Goal: Find specific page/section: Find specific page/section

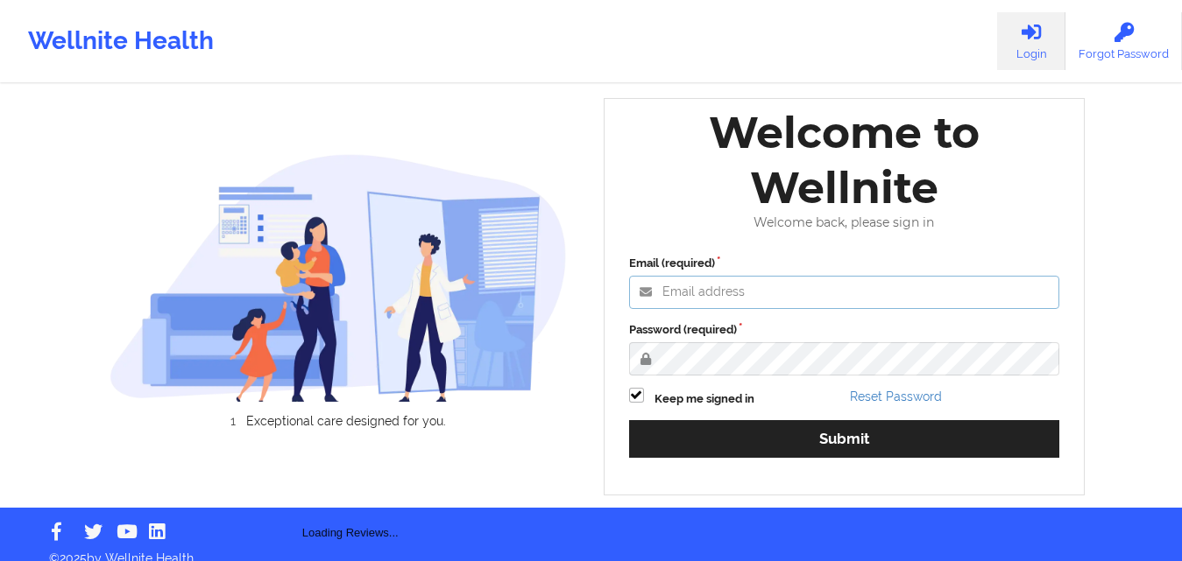
click at [695, 299] on input "Email (required)" at bounding box center [844, 292] width 431 height 33
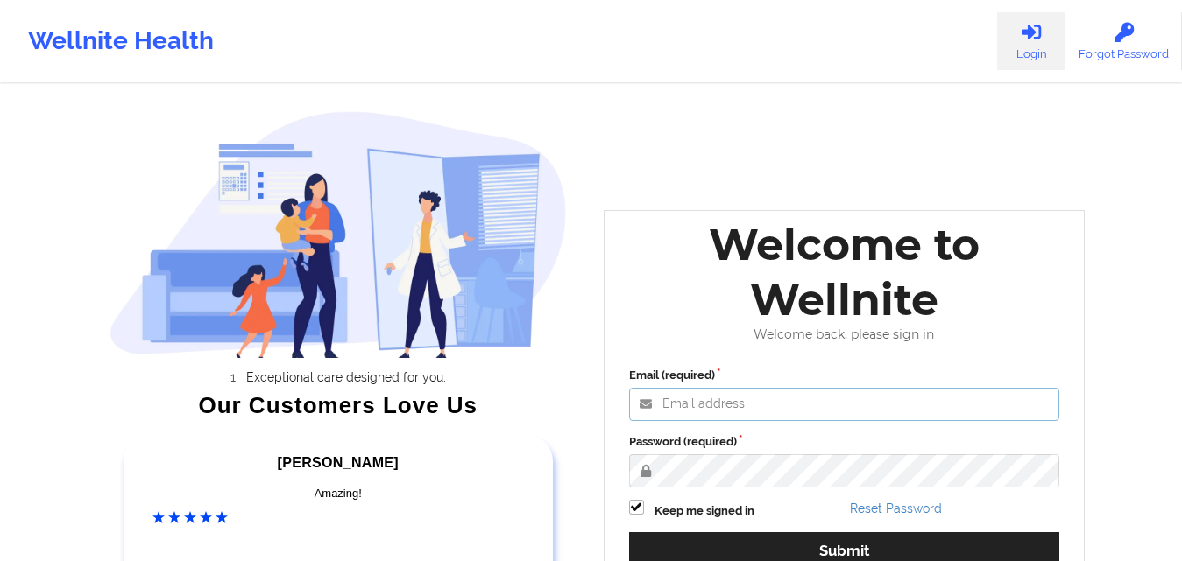
click at [672, 392] on input "Email (required)" at bounding box center [844, 404] width 431 height 33
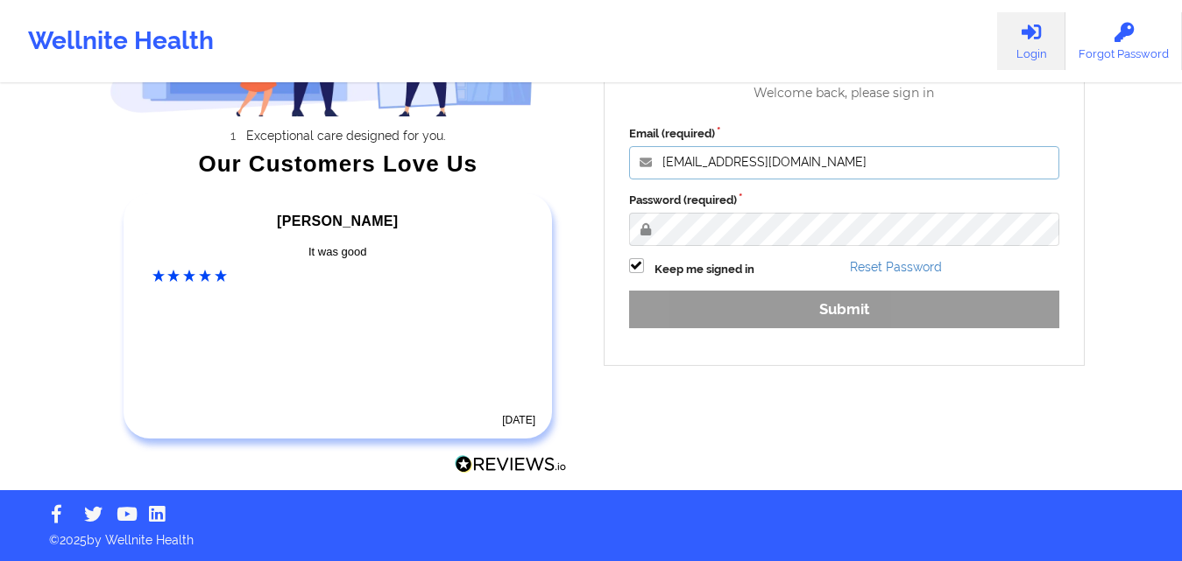
scroll to position [243, 0]
click at [736, 185] on div "Email (required) [EMAIL_ADDRESS][DOMAIN_NAME] Password (required) Keep me signe…" at bounding box center [844, 233] width 455 height 240
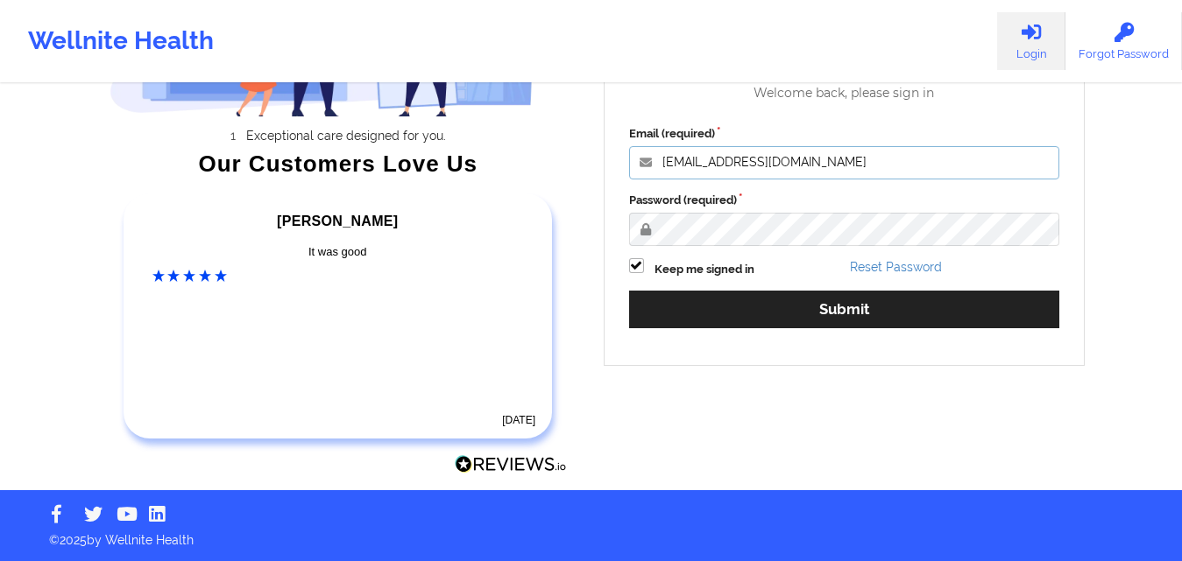
click at [698, 162] on input "[EMAIL_ADDRESS][DOMAIN_NAME]" at bounding box center [844, 162] width 431 height 33
type input "[EMAIL_ADDRESS][DOMAIN_NAME]"
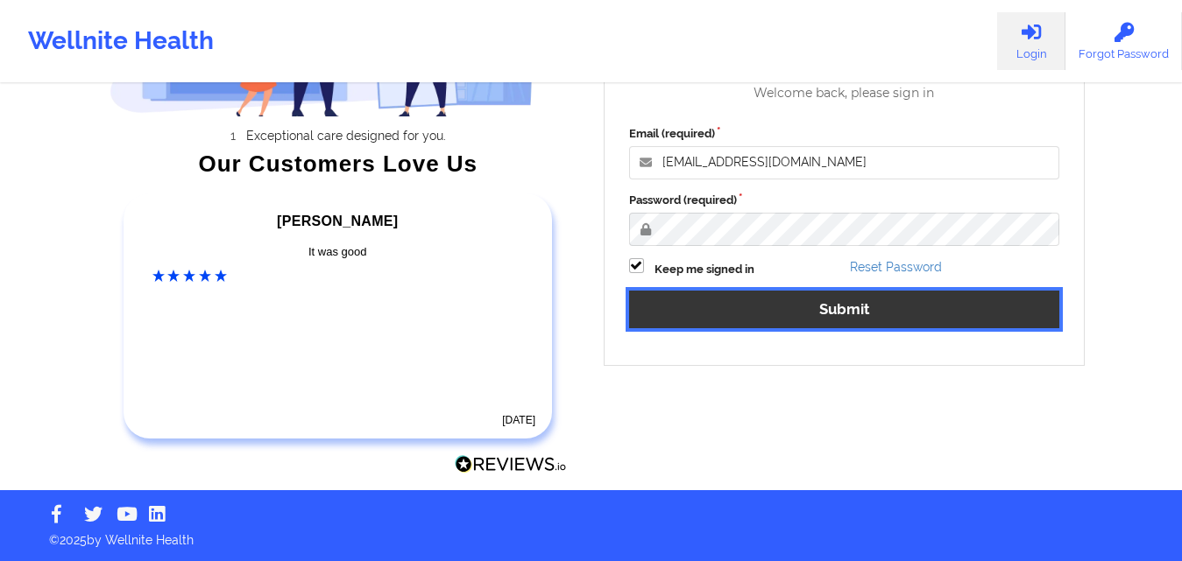
click at [763, 313] on button "Submit" at bounding box center [844, 310] width 431 height 38
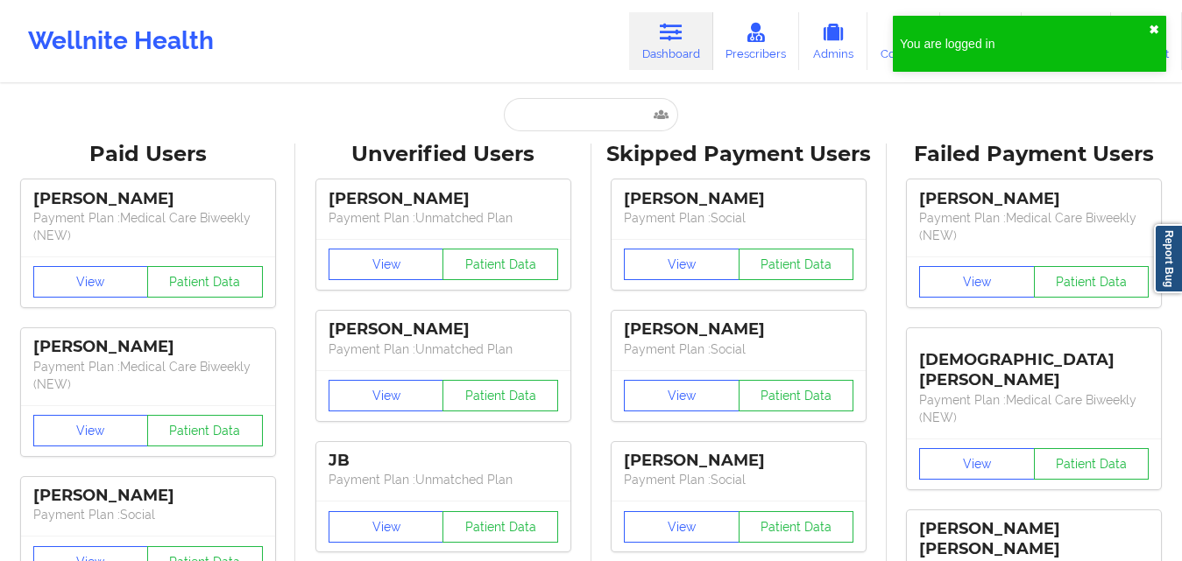
click at [1157, 32] on button "✖︎" at bounding box center [1153, 30] width 11 height 14
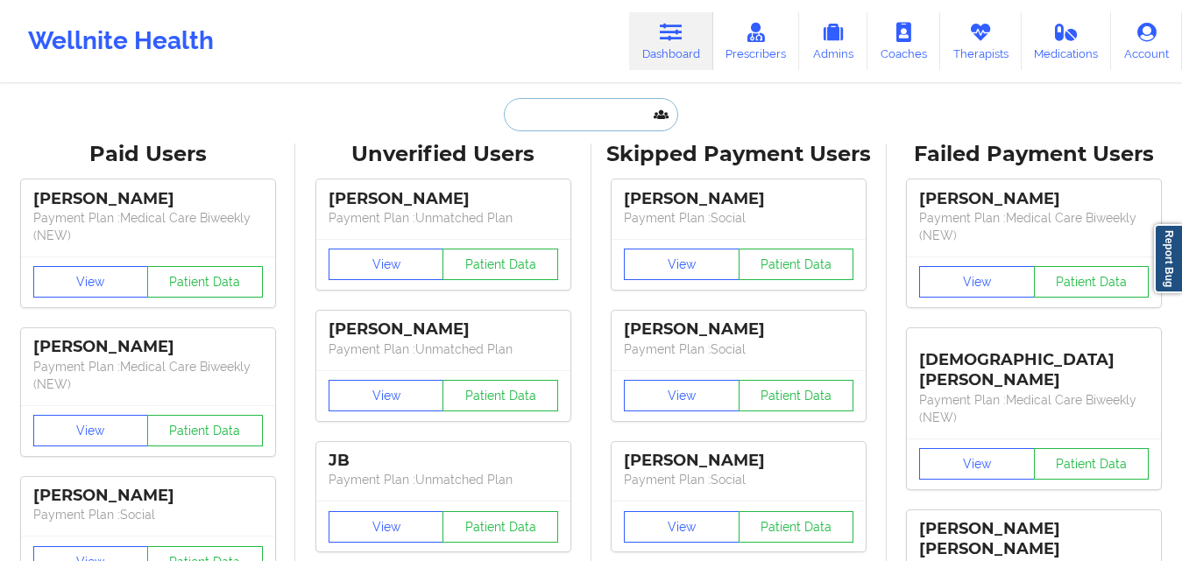
click at [576, 122] on input "text" at bounding box center [590, 114] width 173 height 33
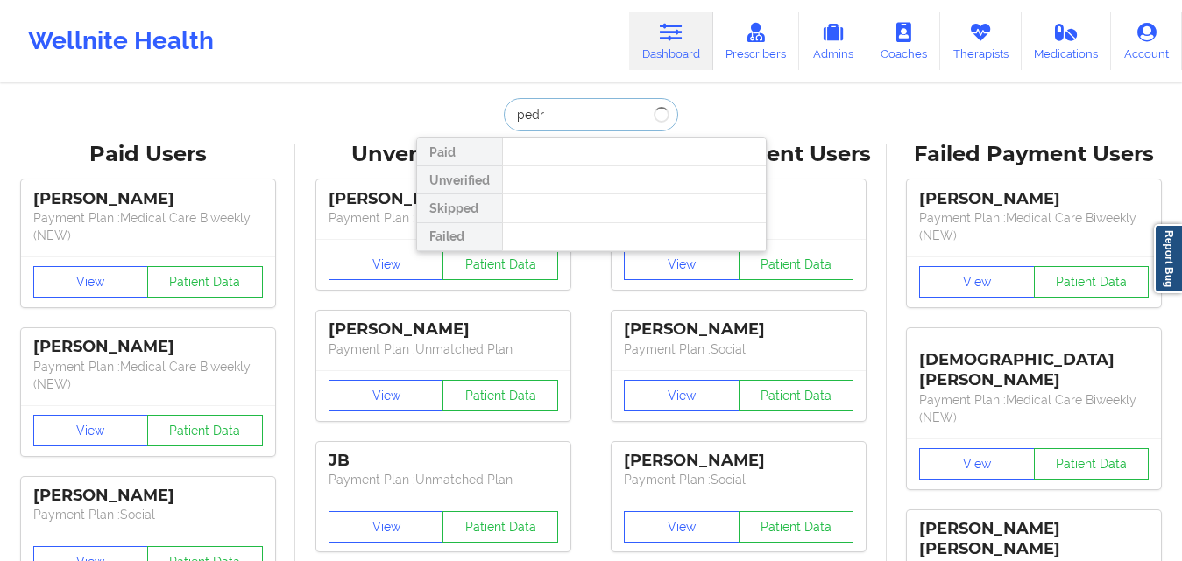
type input "[PERSON_NAME]"
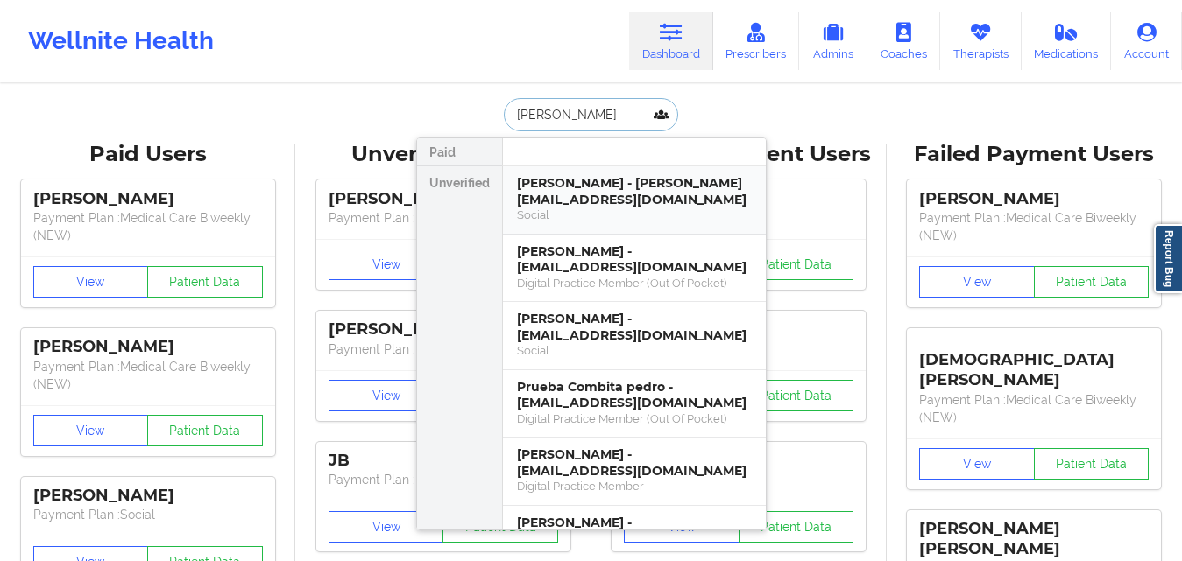
click at [554, 195] on div "[PERSON_NAME] - [PERSON_NAME][EMAIL_ADDRESS][DOMAIN_NAME]" at bounding box center [634, 191] width 235 height 32
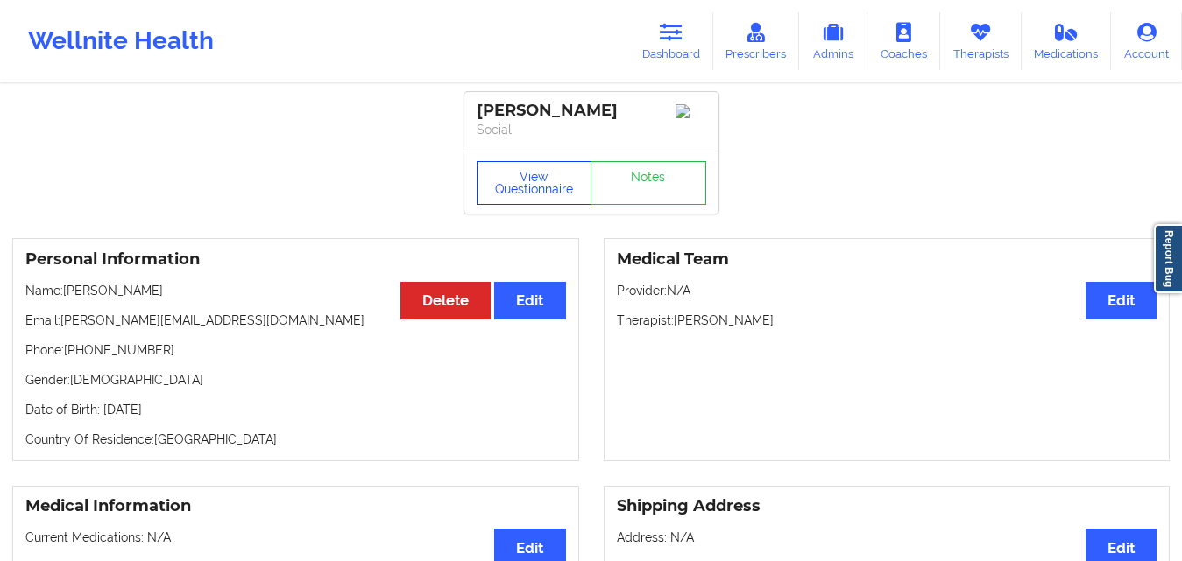
click at [550, 196] on button "View Questionnaire" at bounding box center [534, 183] width 116 height 44
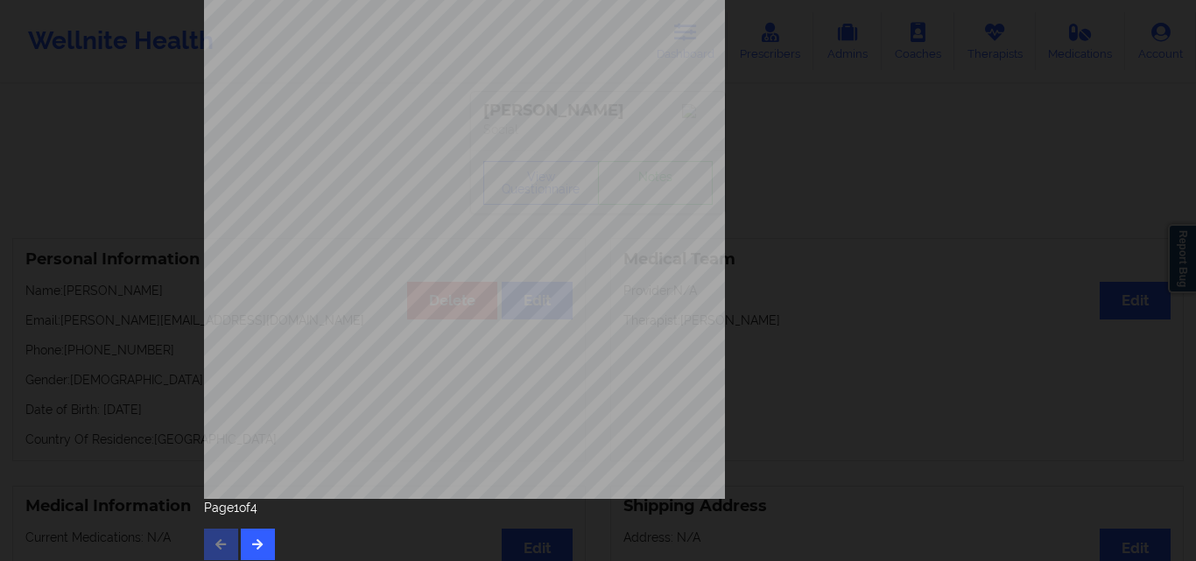
scroll to position [274, 0]
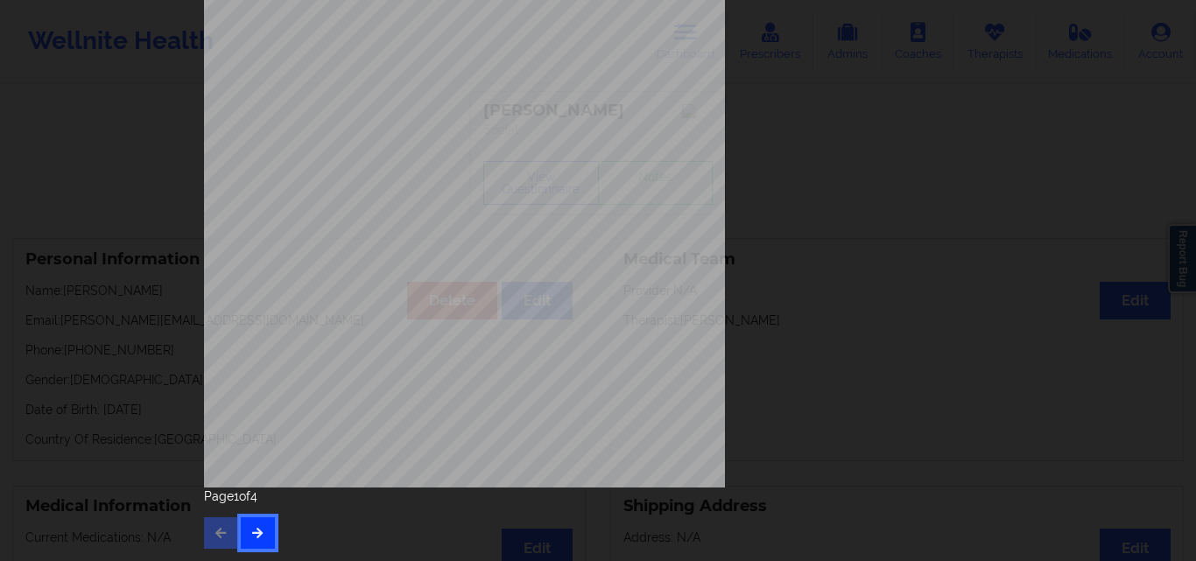
click at [245, 537] on button "button" at bounding box center [258, 534] width 34 height 32
click at [269, 519] on button "button" at bounding box center [258, 534] width 34 height 32
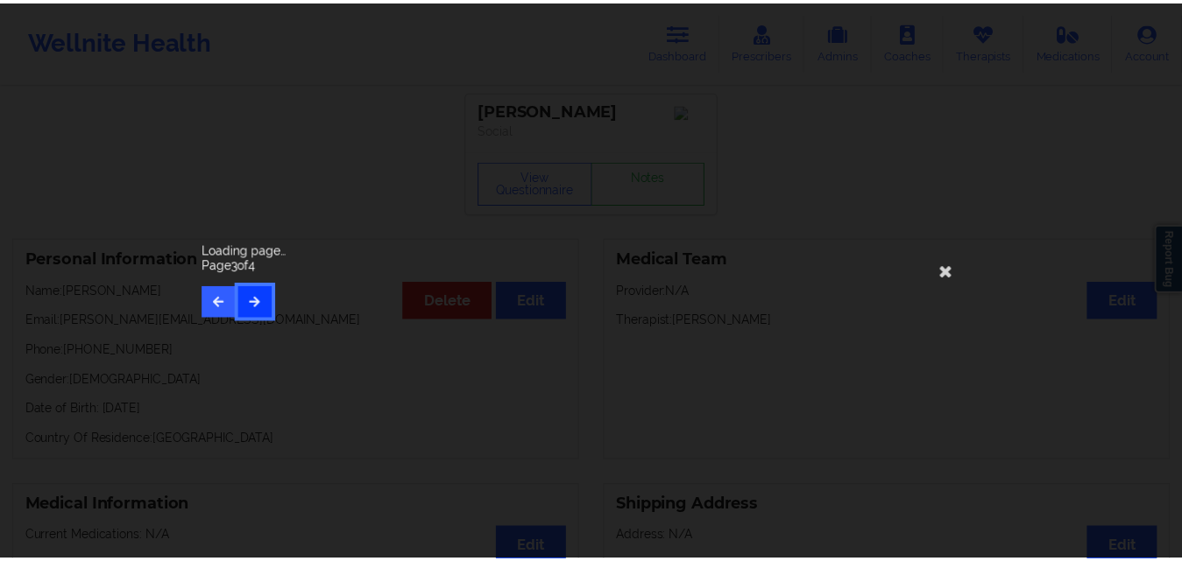
scroll to position [0, 0]
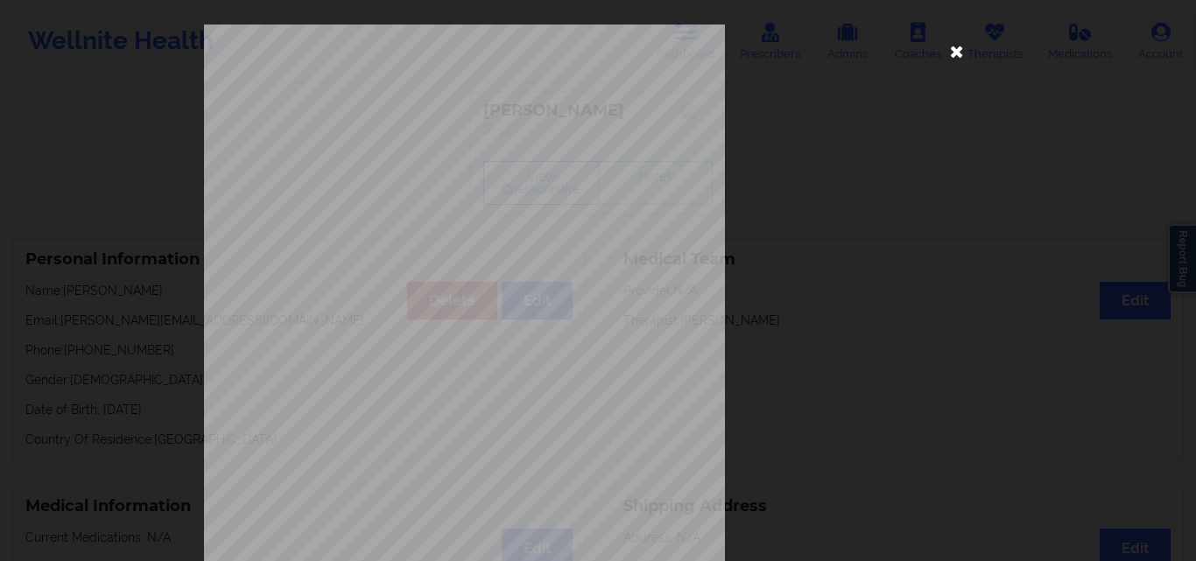
click at [946, 53] on icon at bounding box center [957, 51] width 28 height 28
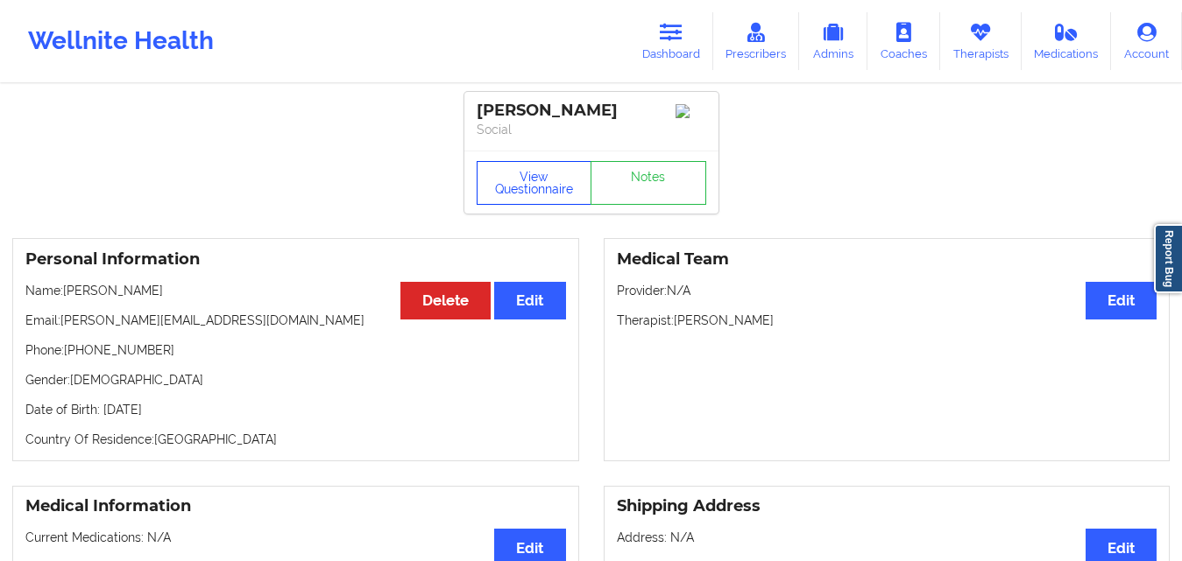
click at [537, 178] on button "View Questionnaire" at bounding box center [534, 183] width 116 height 44
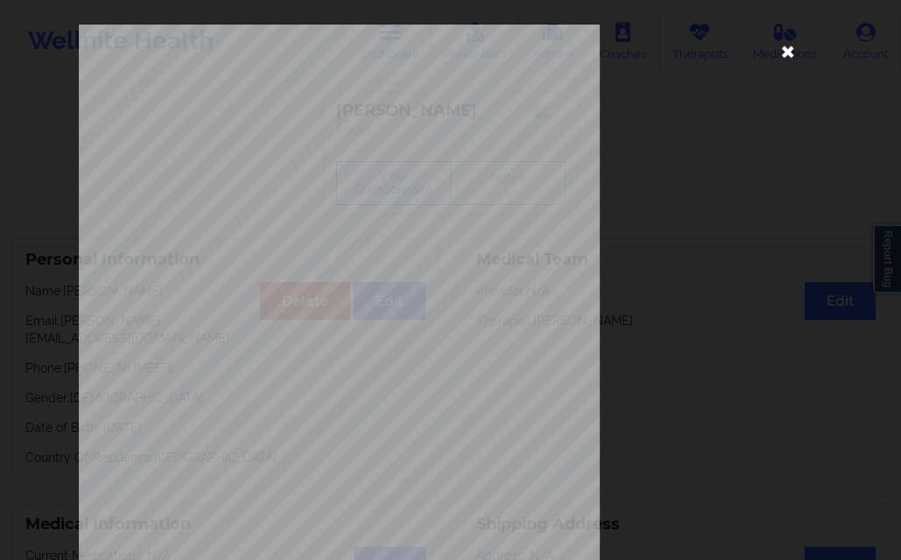
click at [781, 53] on icon at bounding box center [788, 51] width 28 height 28
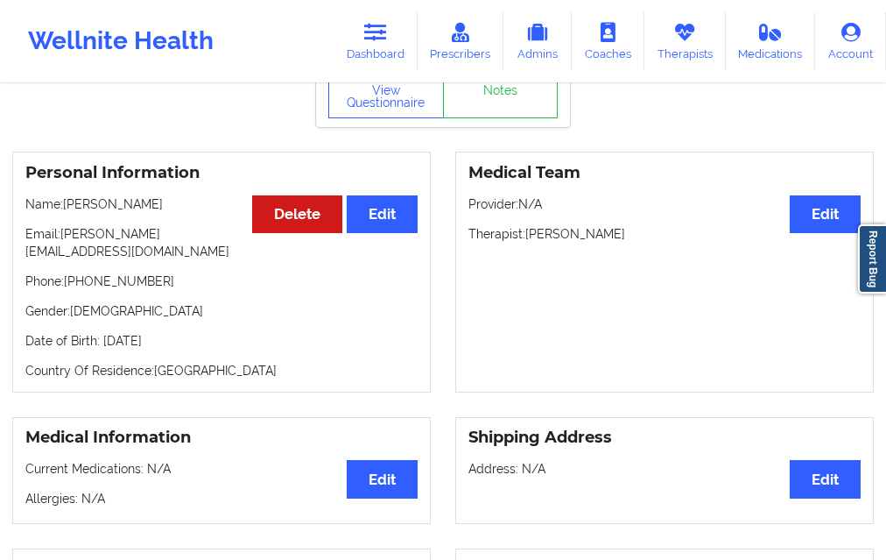
scroll to position [88, 0]
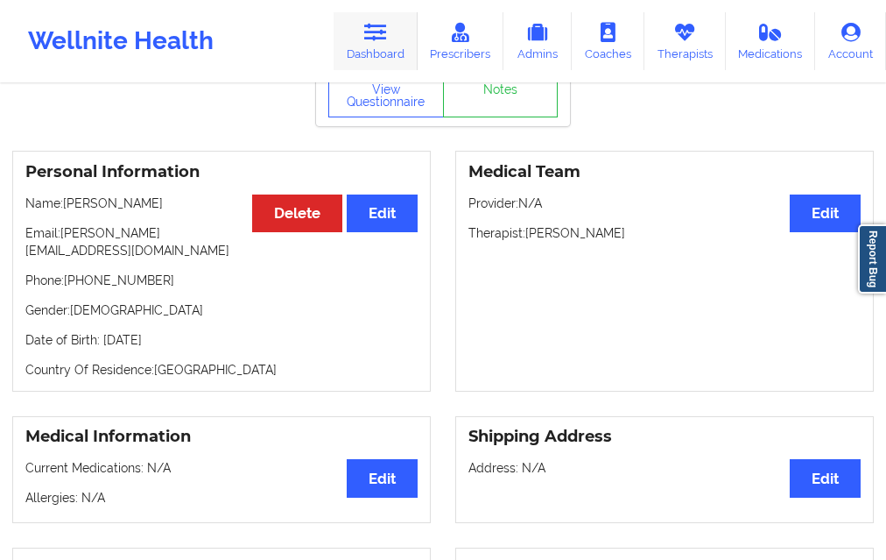
click at [380, 38] on icon at bounding box center [375, 32] width 23 height 19
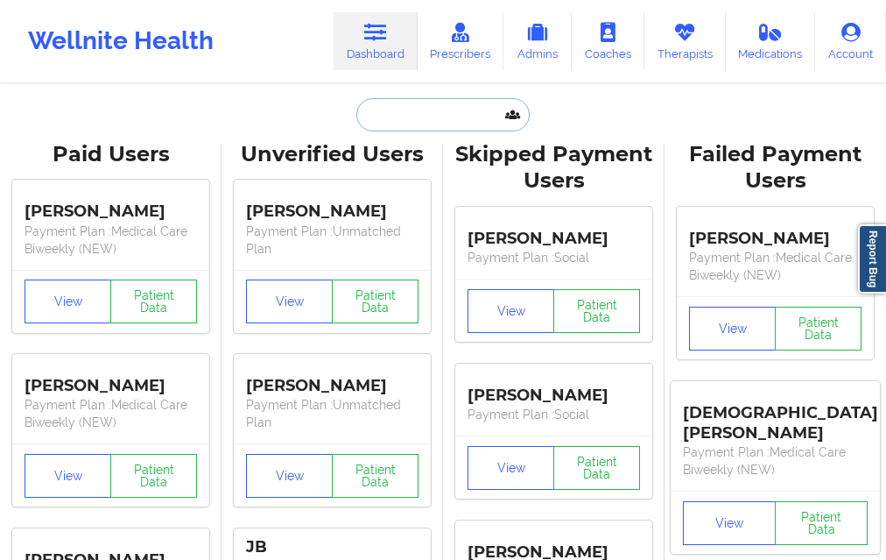
click at [411, 113] on input "text" at bounding box center [442, 114] width 173 height 33
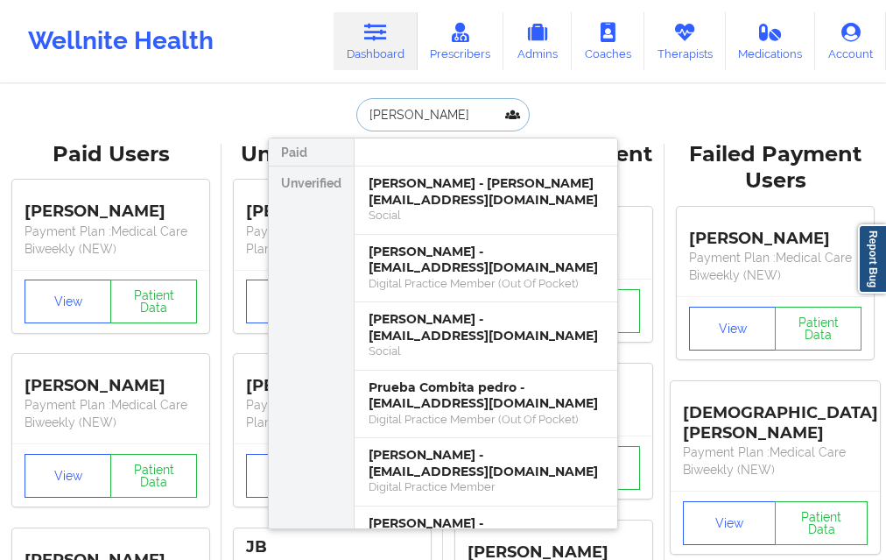
type input "[PERSON_NAME]"
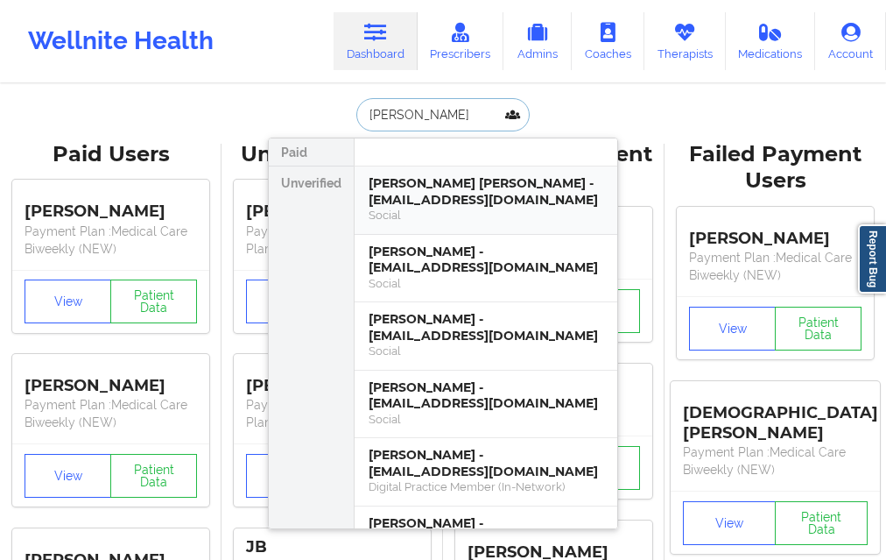
click at [442, 201] on div "[PERSON_NAME] [PERSON_NAME] - [EMAIL_ADDRESS][DOMAIN_NAME]" at bounding box center [486, 191] width 235 height 32
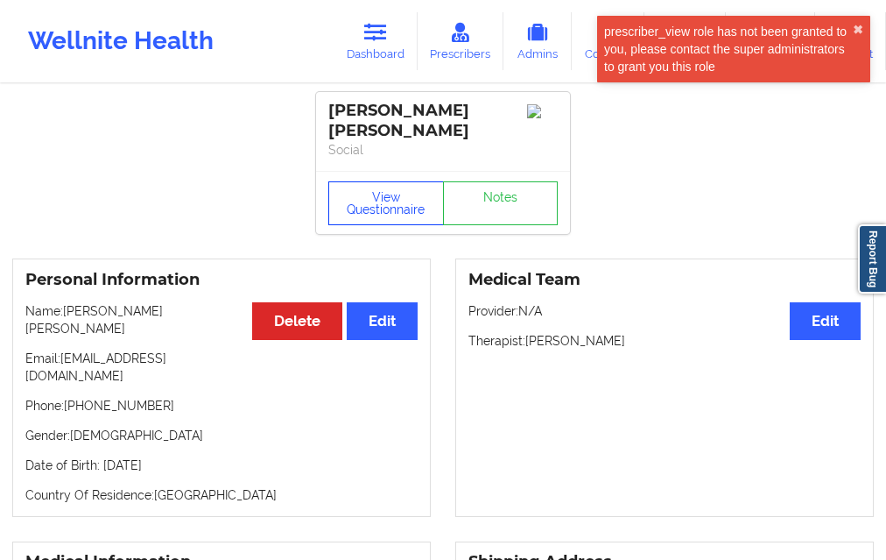
click at [370, 205] on button "View Questionnaire" at bounding box center [386, 203] width 116 height 44
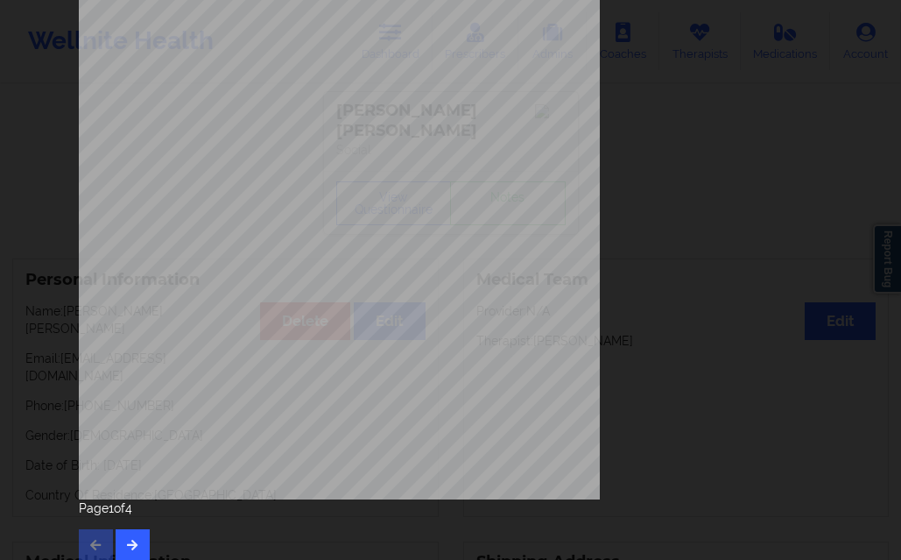
scroll to position [276, 0]
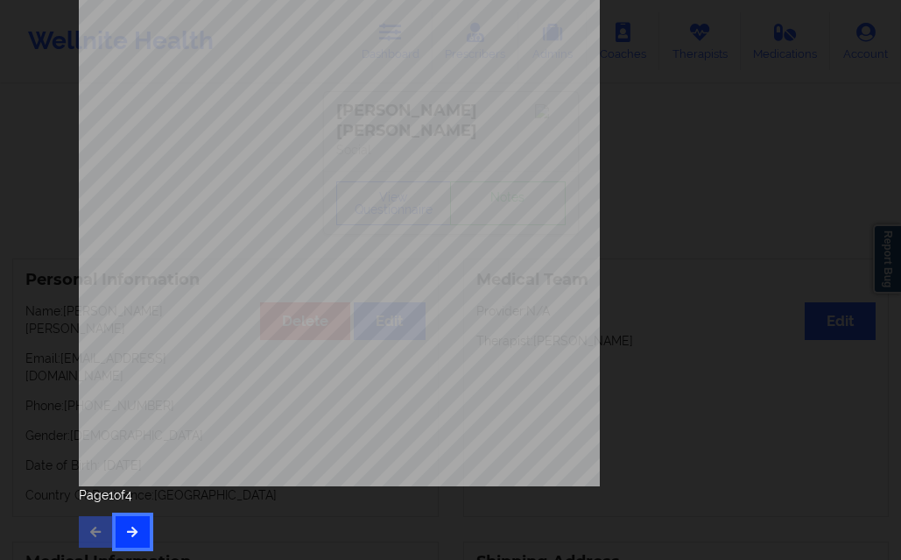
click at [132, 523] on button "button" at bounding box center [133, 532] width 34 height 32
click at [134, 519] on button "button" at bounding box center [133, 532] width 34 height 32
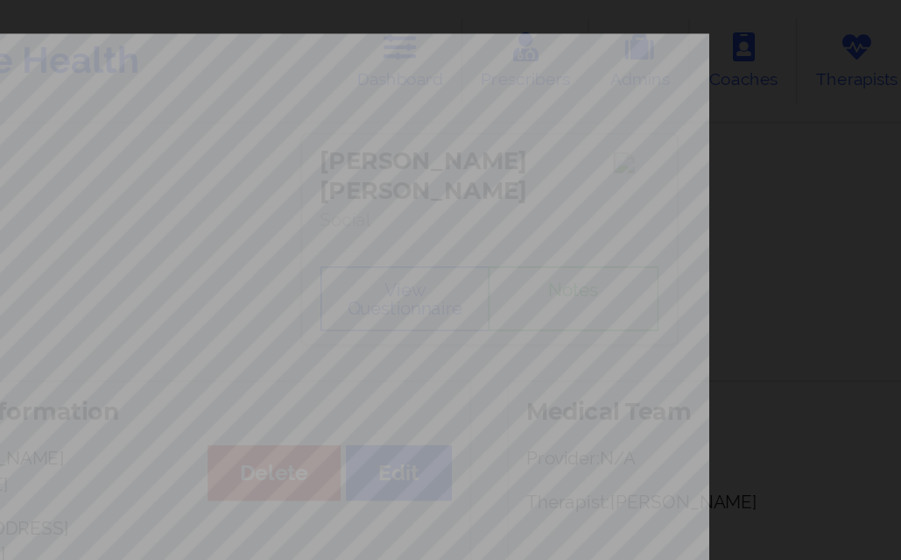
scroll to position [0, 0]
